Goal: Browse casually

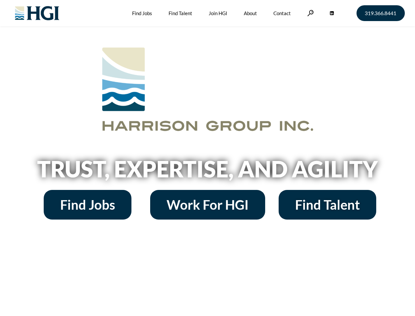
click at [208, 158] on h2 "Trust, Expertise, and Agility" at bounding box center [207, 169] width 375 height 22
click at [310, 13] on link at bounding box center [311, 13] width 7 height 6
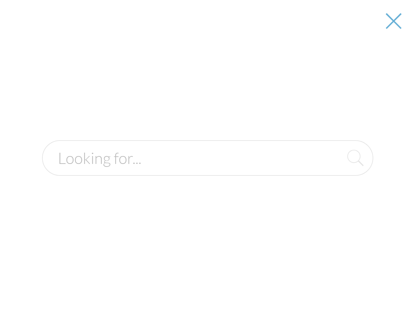
click at [208, 171] on h2 "Trust, Expertise, and Agility" at bounding box center [207, 169] width 375 height 22
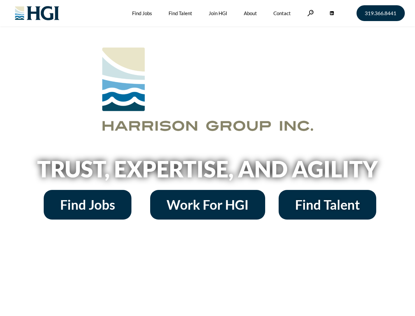
click at [208, 158] on h2 "Trust, Expertise, and Agility" at bounding box center [207, 169] width 375 height 22
click at [310, 13] on link at bounding box center [311, 13] width 7 height 6
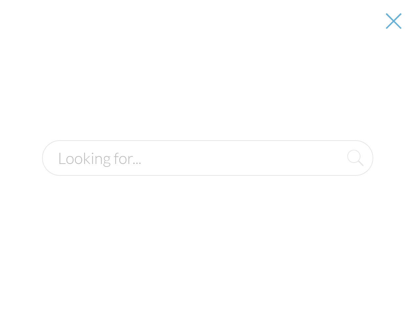
click at [208, 171] on h2 "Trust, Expertise, and Agility" at bounding box center [207, 169] width 375 height 22
